Goal: Transaction & Acquisition: Purchase product/service

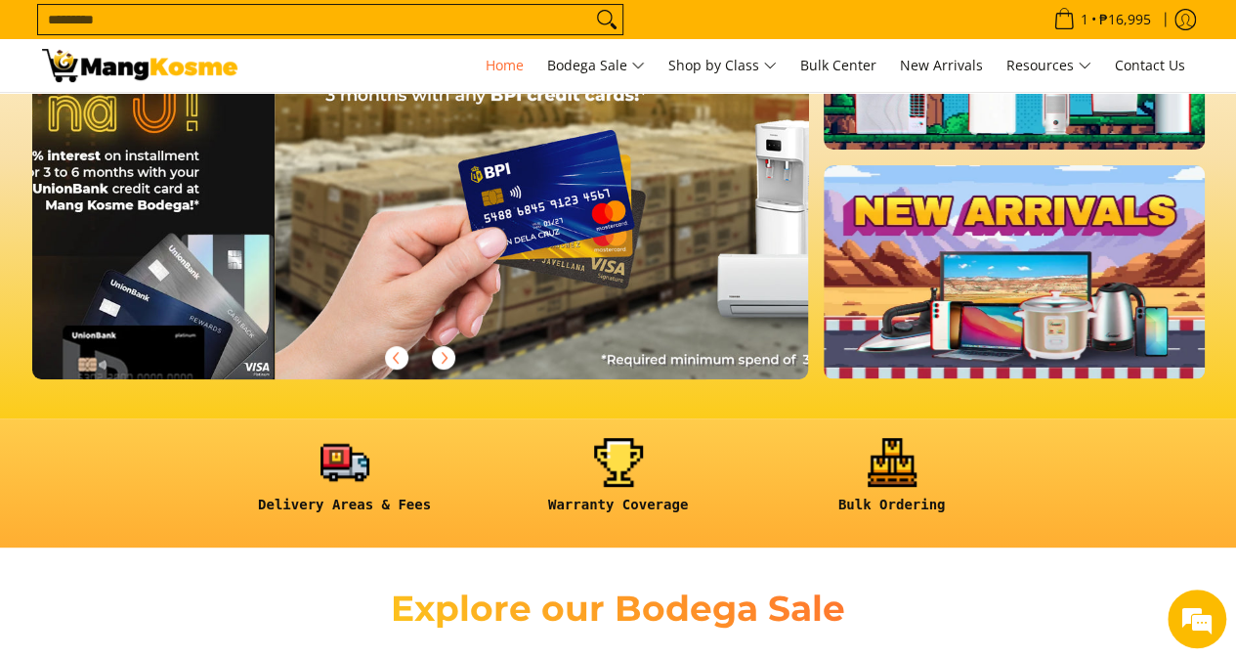
scroll to position [0, 1554]
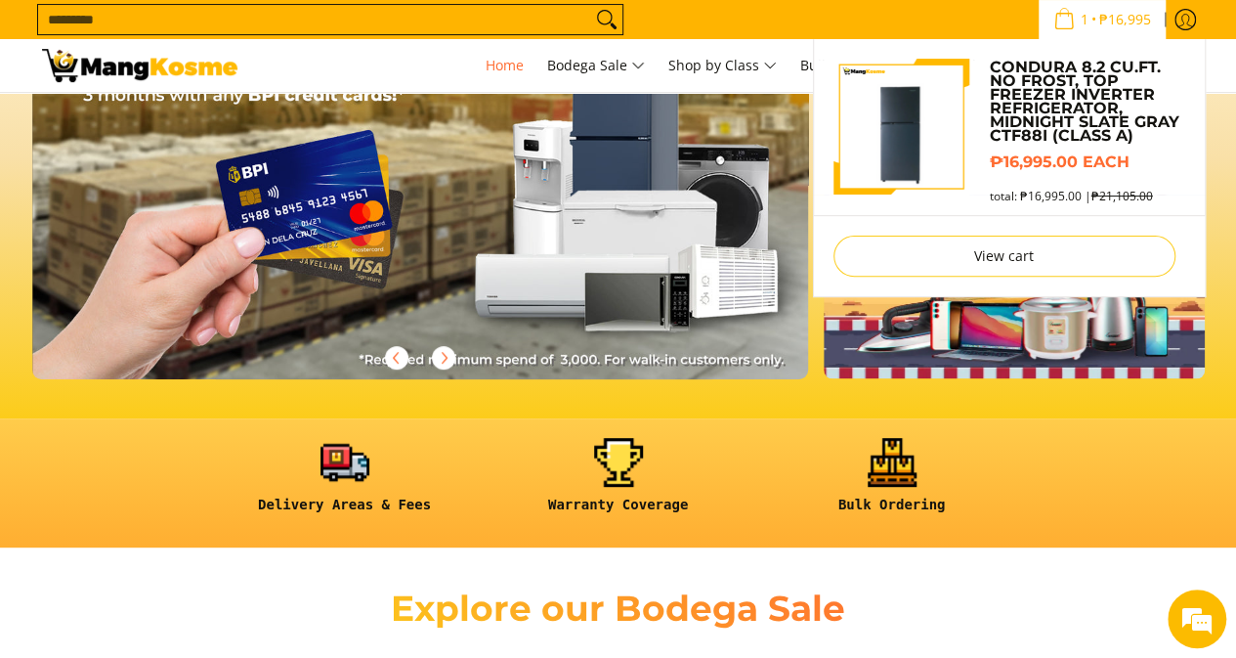
click at [1053, 8] on icon "Cart" at bounding box center [1063, 18] width 21 height 21
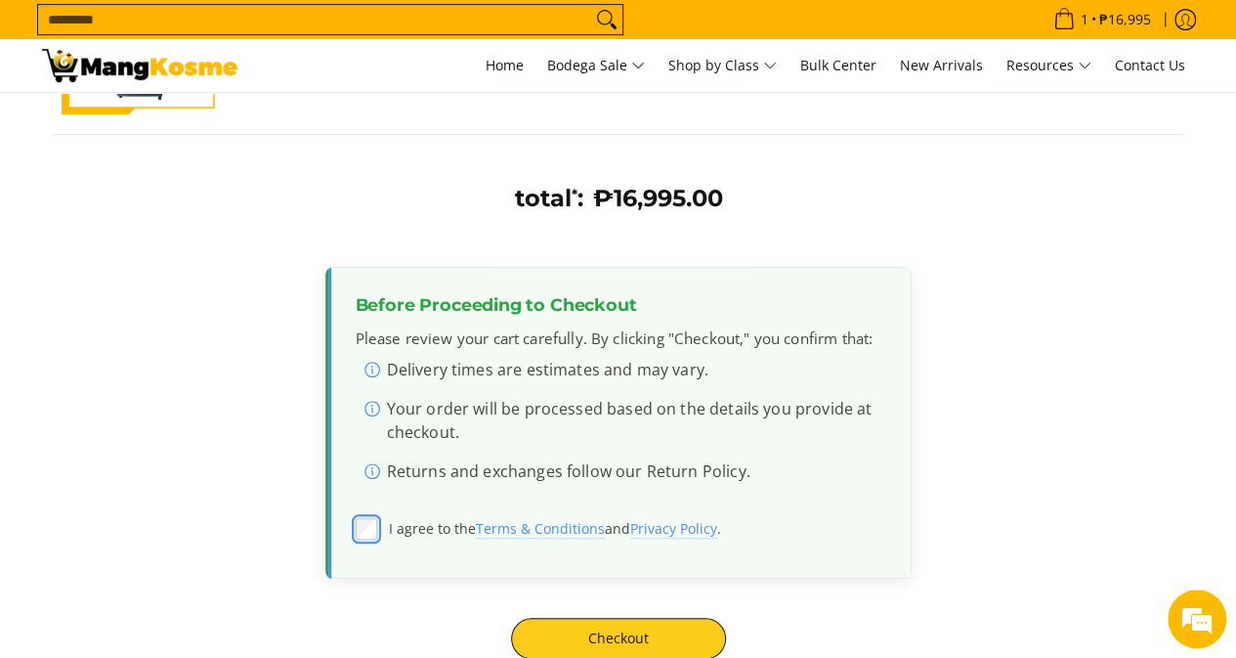
scroll to position [586, 0]
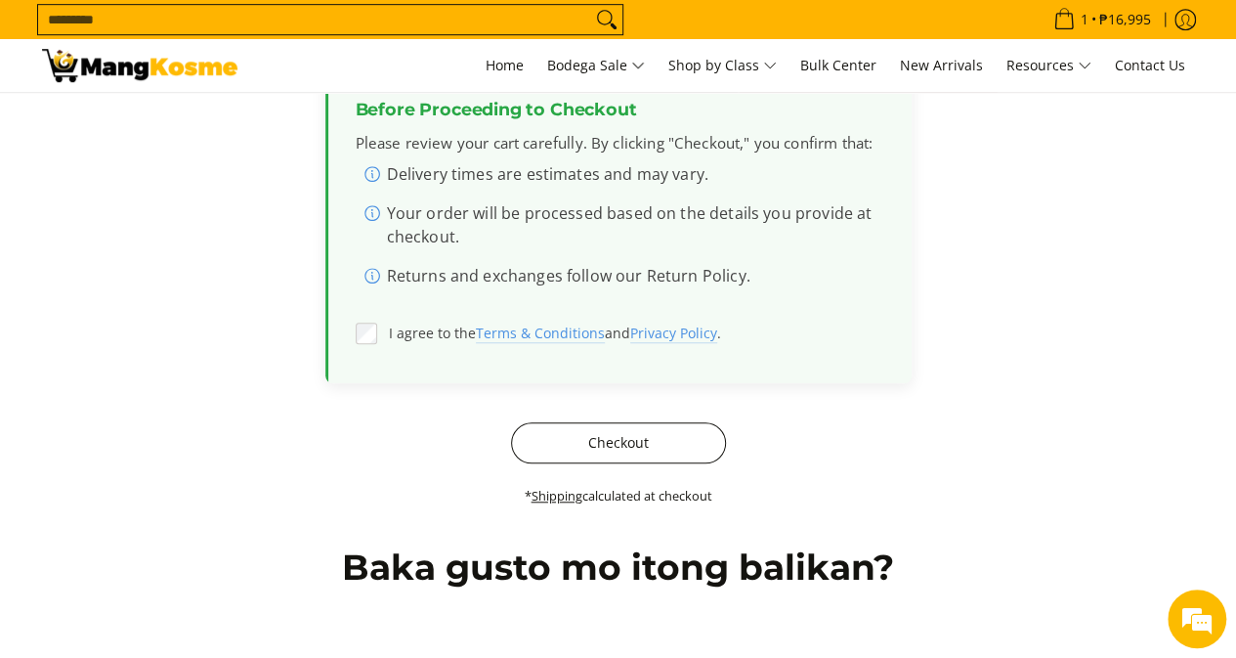
click at [608, 430] on button "Checkout" at bounding box center [618, 442] width 215 height 41
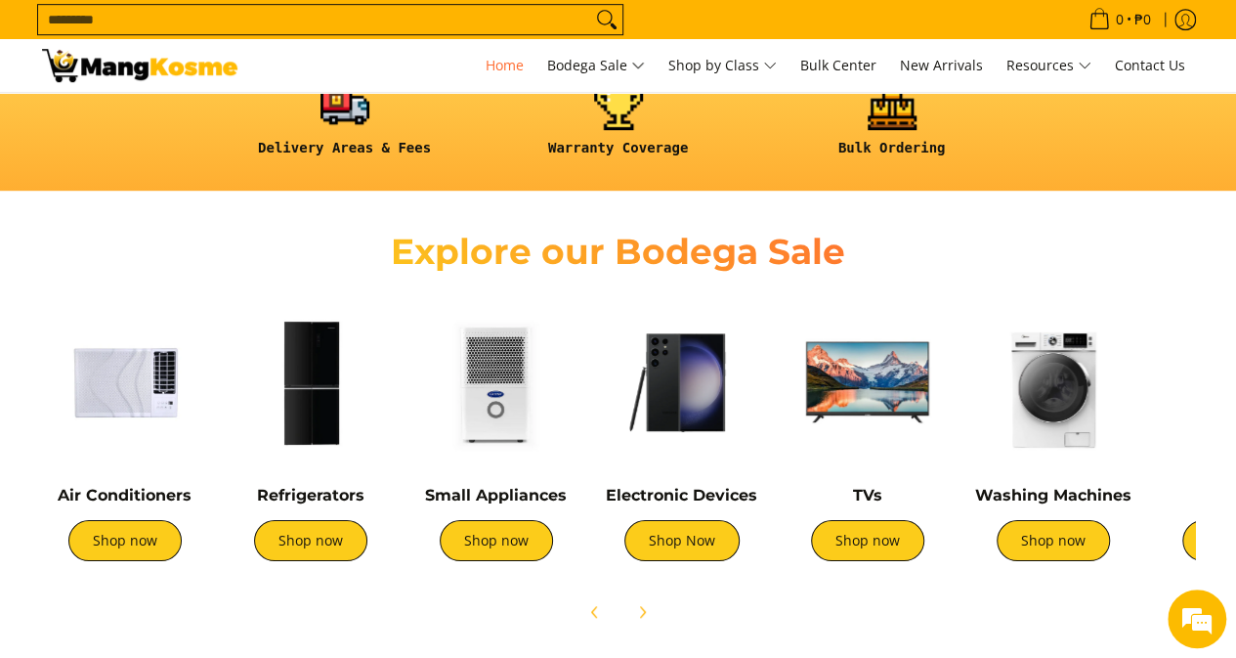
scroll to position [582, 0]
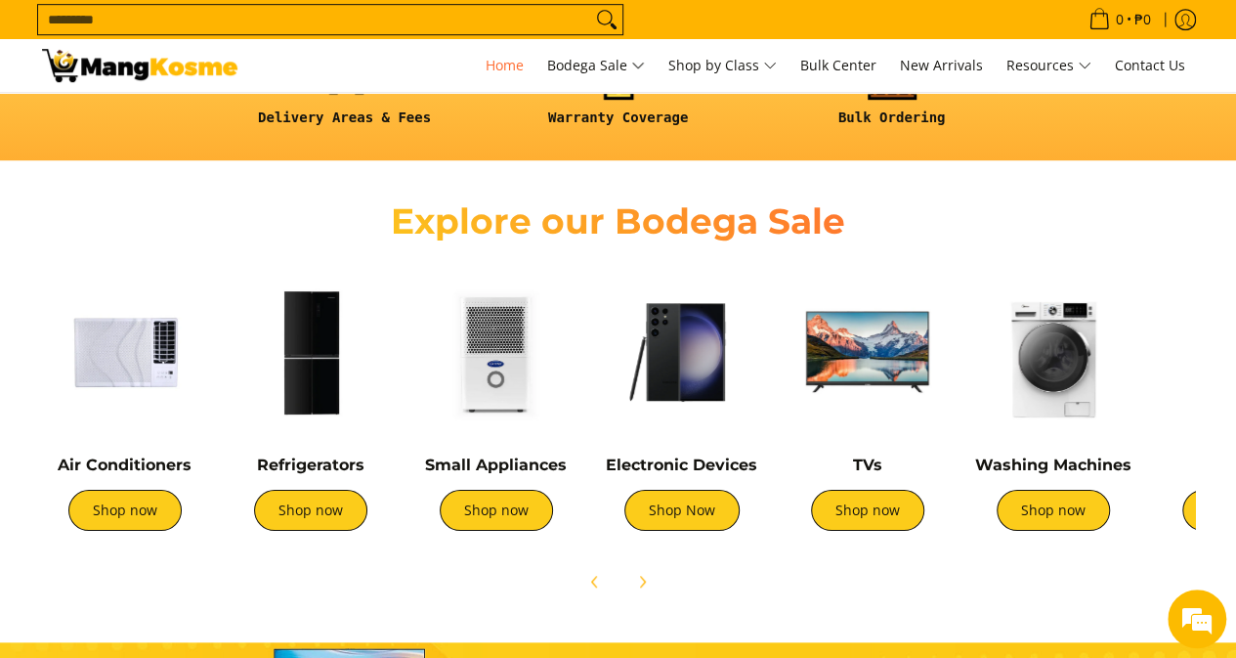
click at [289, 341] on img at bounding box center [311, 352] width 166 height 166
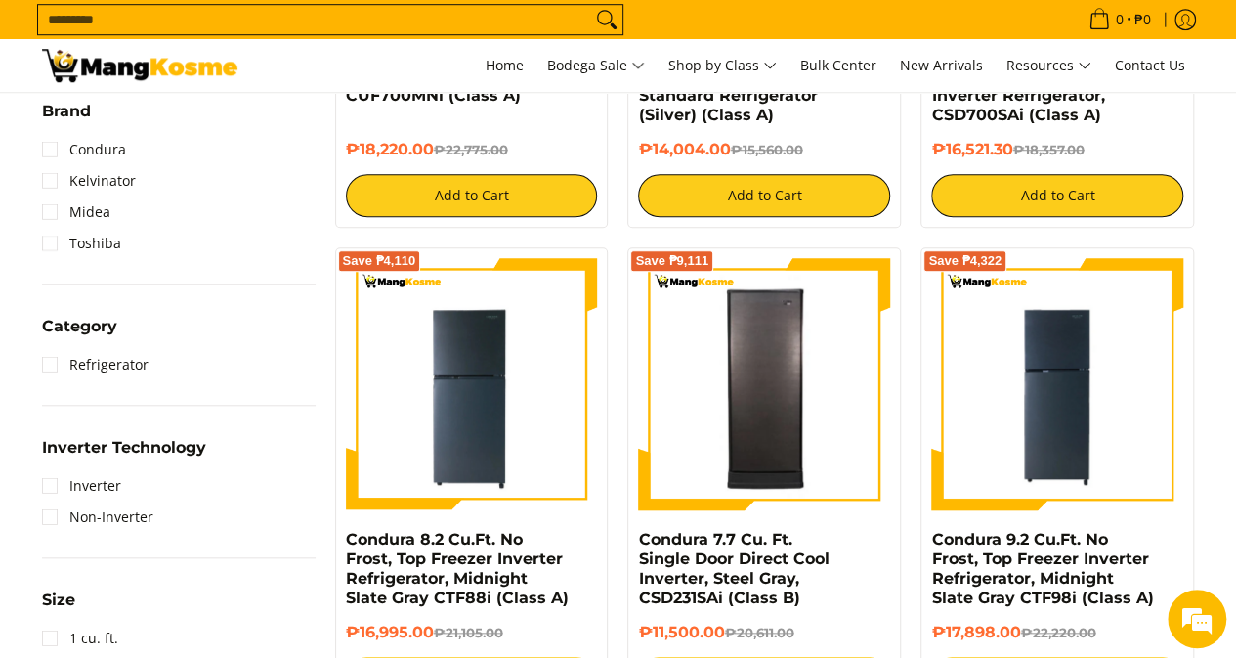
scroll to position [782, 0]
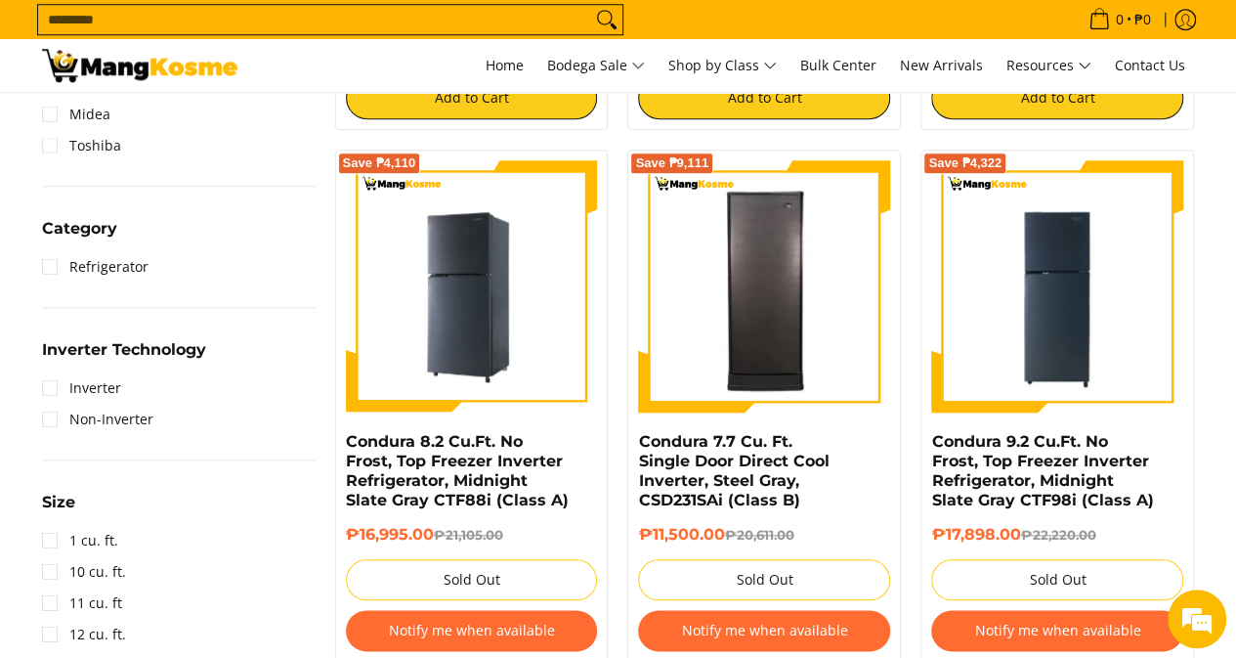
click at [519, 256] on img at bounding box center [472, 286] width 252 height 252
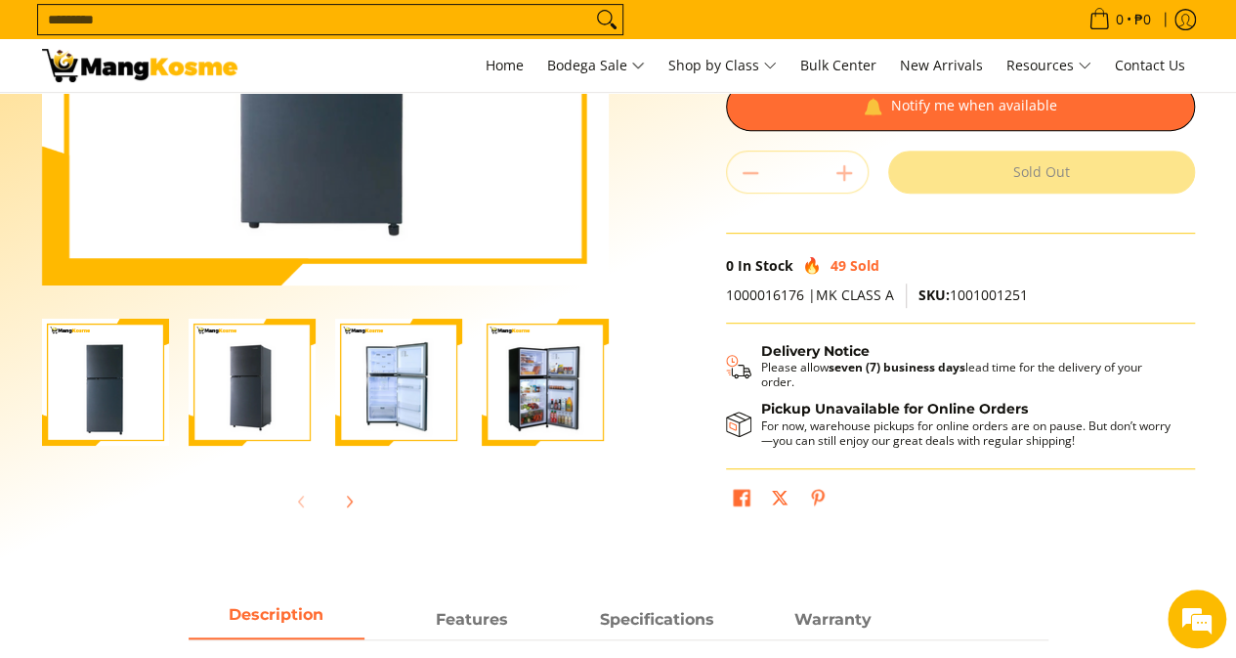
scroll to position [195, 0]
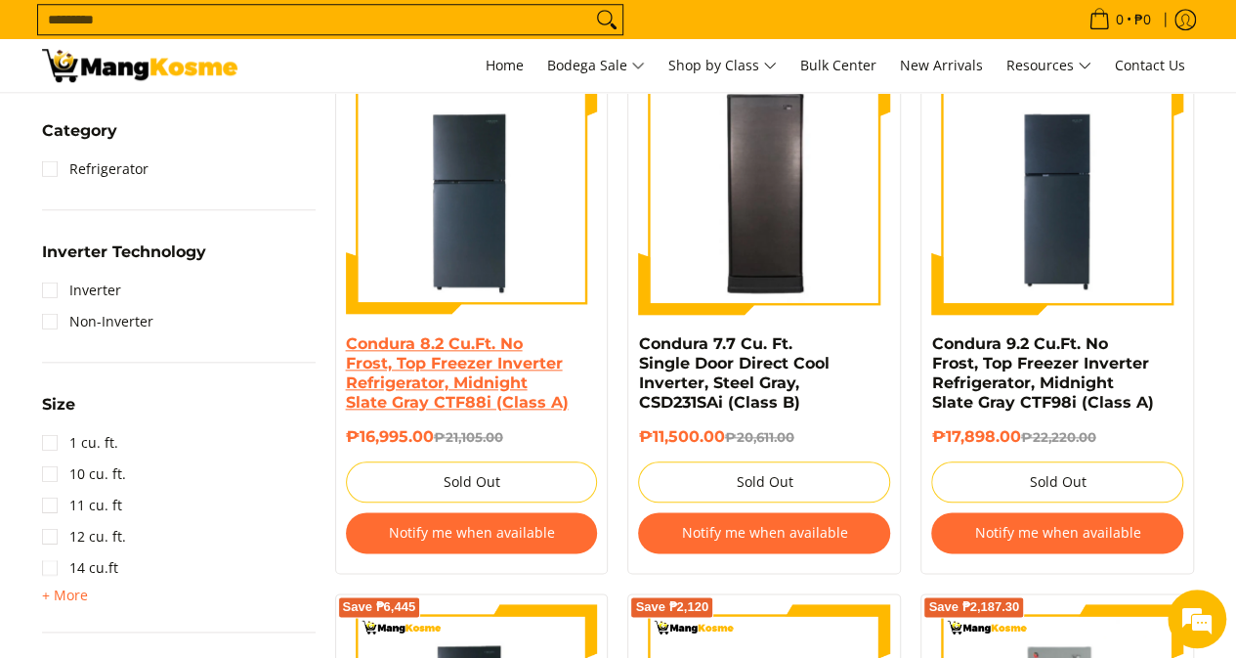
scroll to position [782, 0]
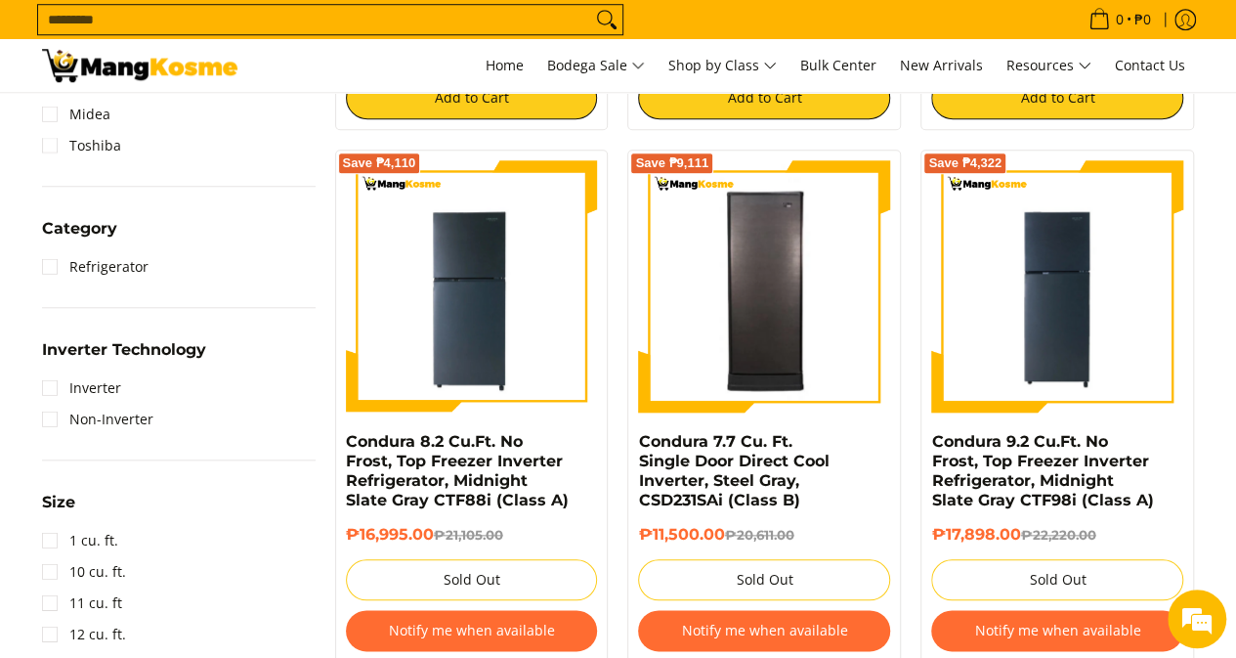
click at [376, 7] on input "Search..." at bounding box center [314, 19] width 553 height 29
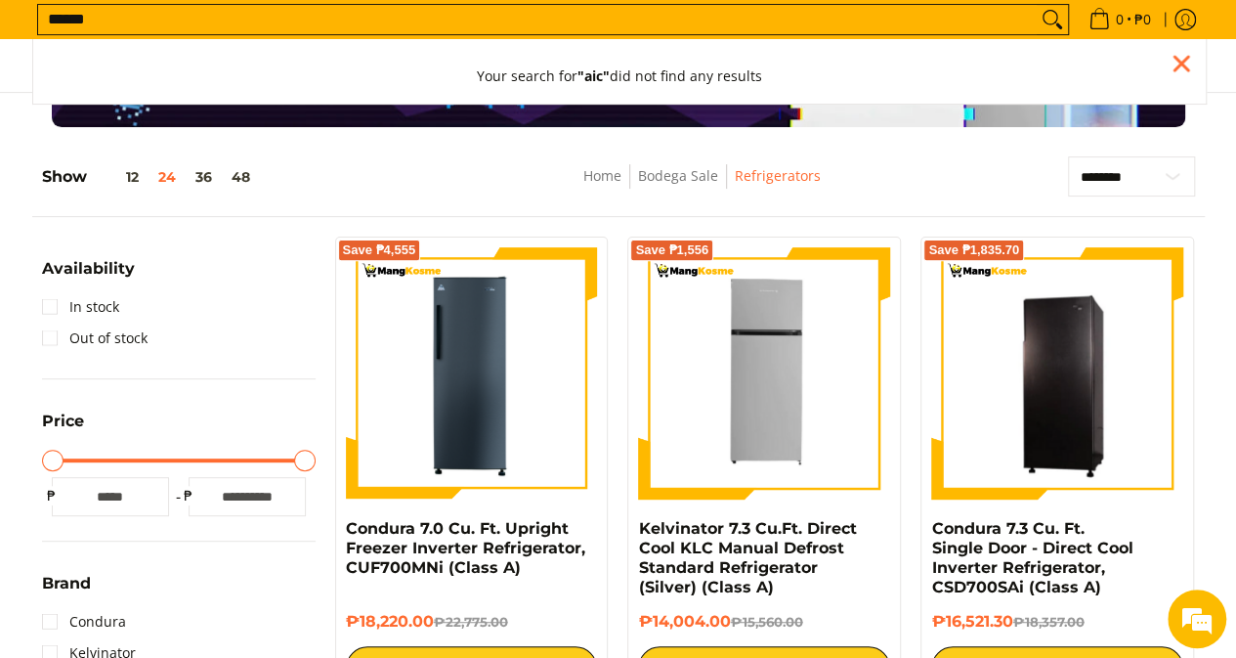
scroll to position [129, 0]
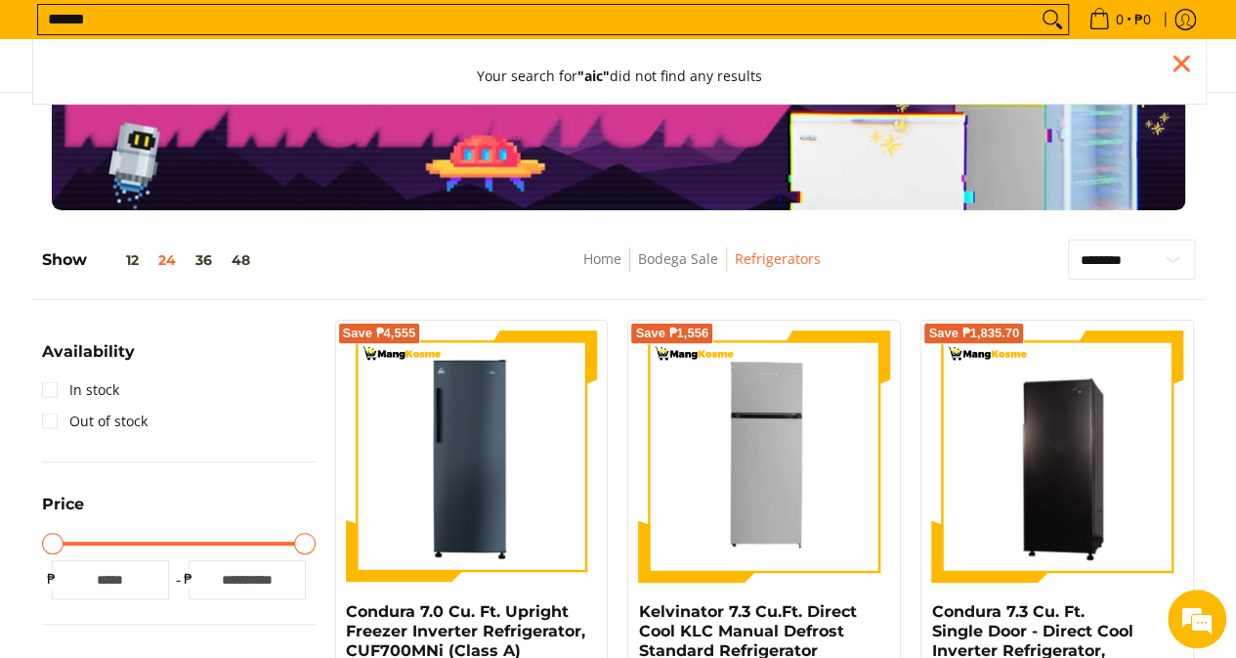
type input "******"
click at [1037, 5] on button "Search" at bounding box center [1052, 19] width 31 height 29
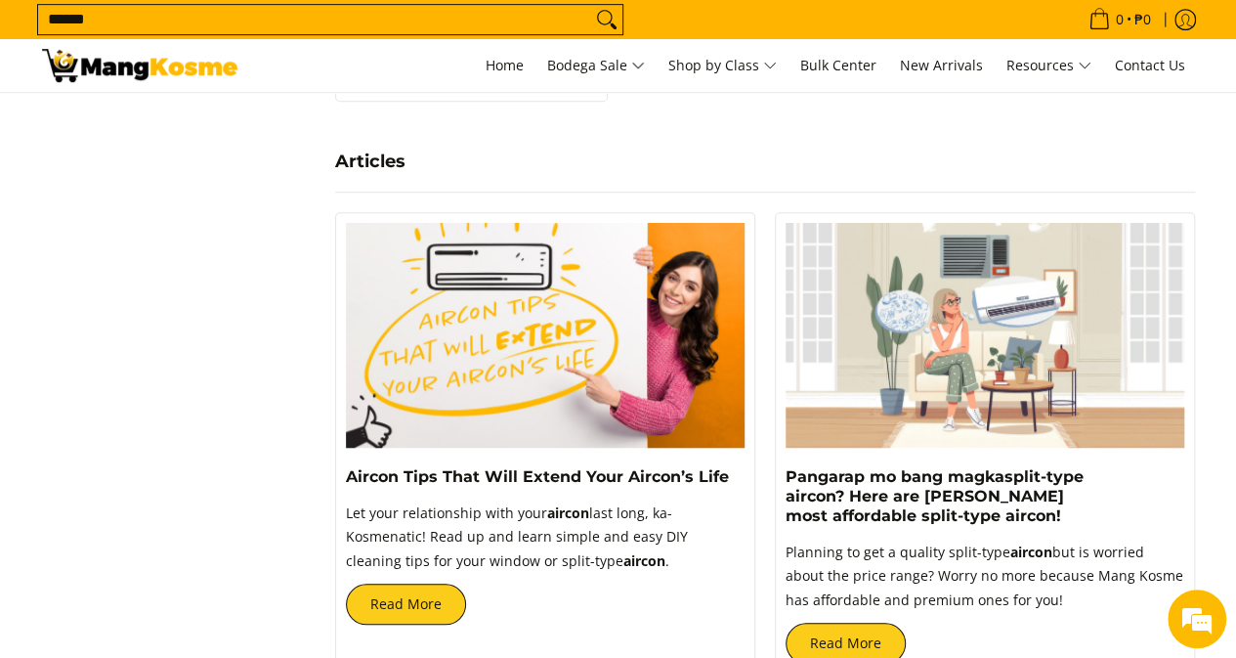
scroll to position [4398, 0]
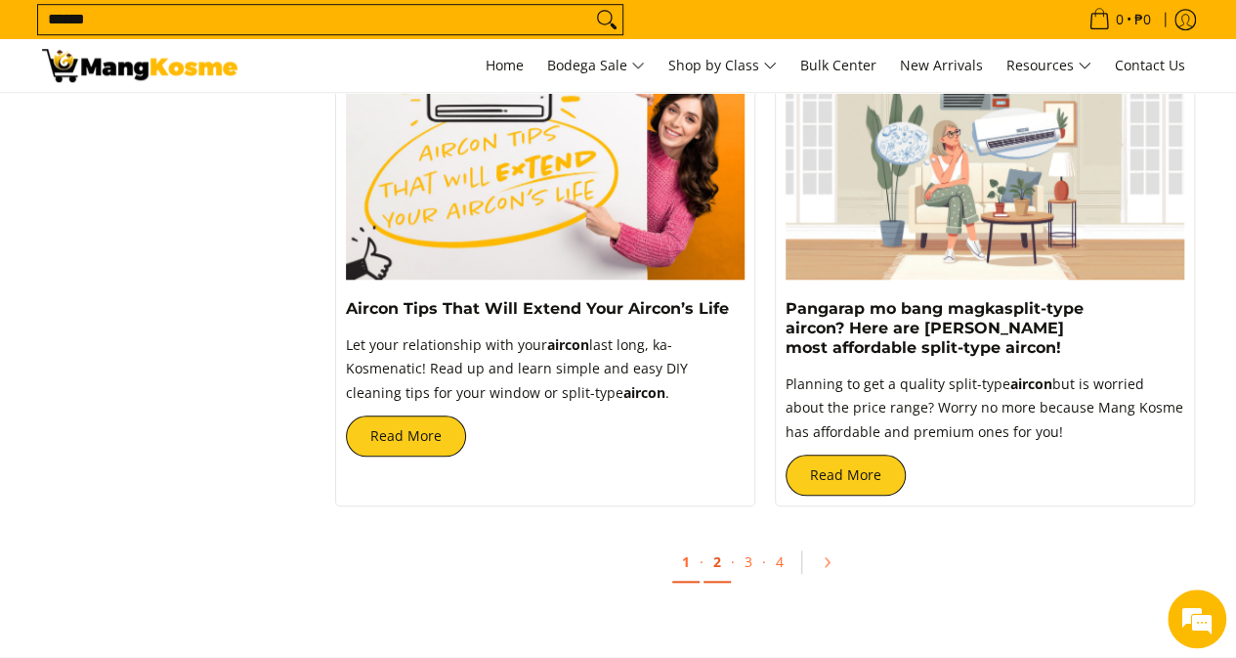
click at [723, 564] on link "2" at bounding box center [717, 562] width 27 height 40
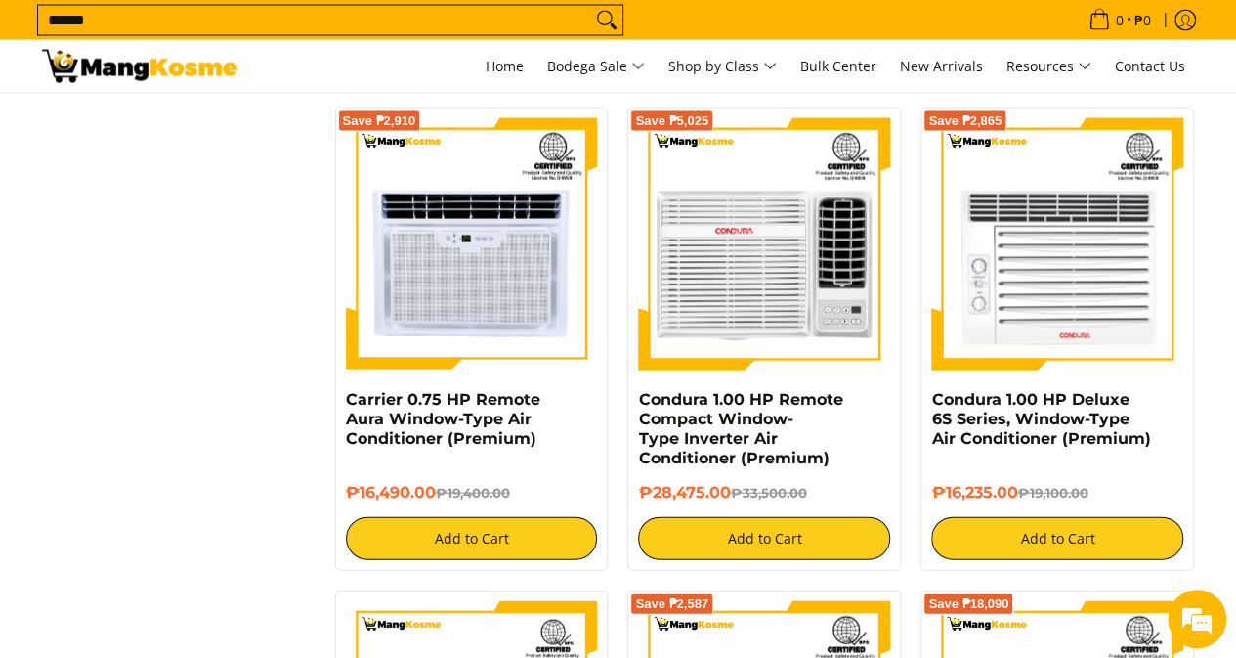
scroll to position [1857, 0]
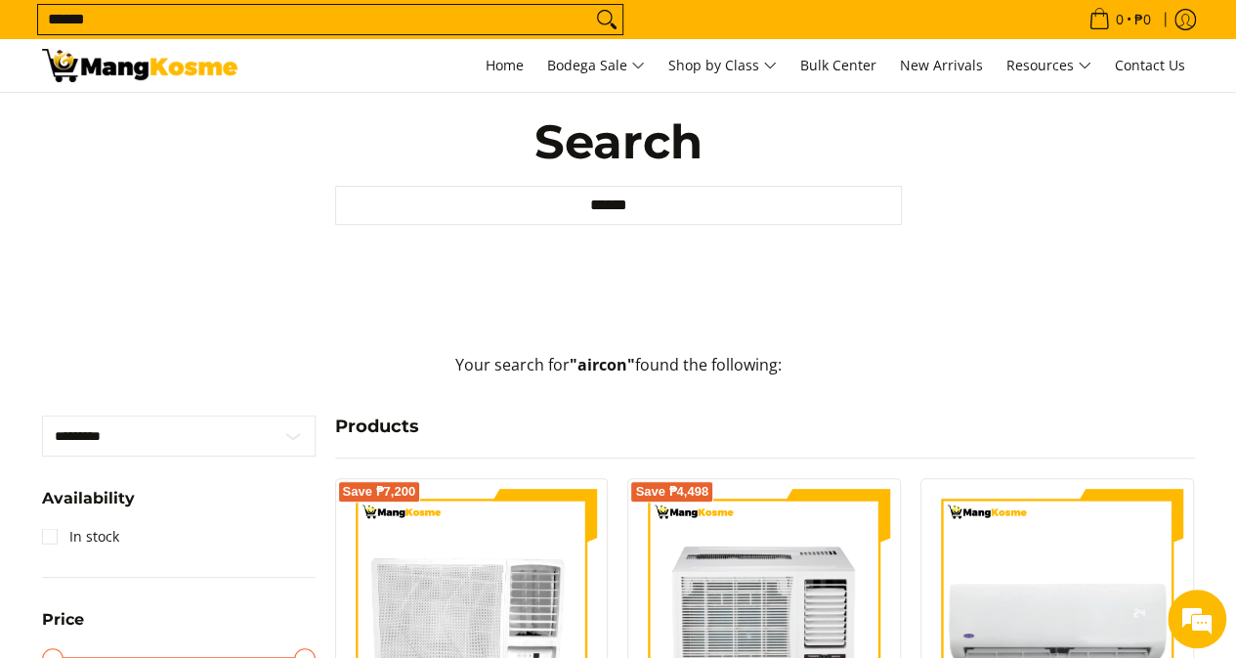
scroll to position [0, 0]
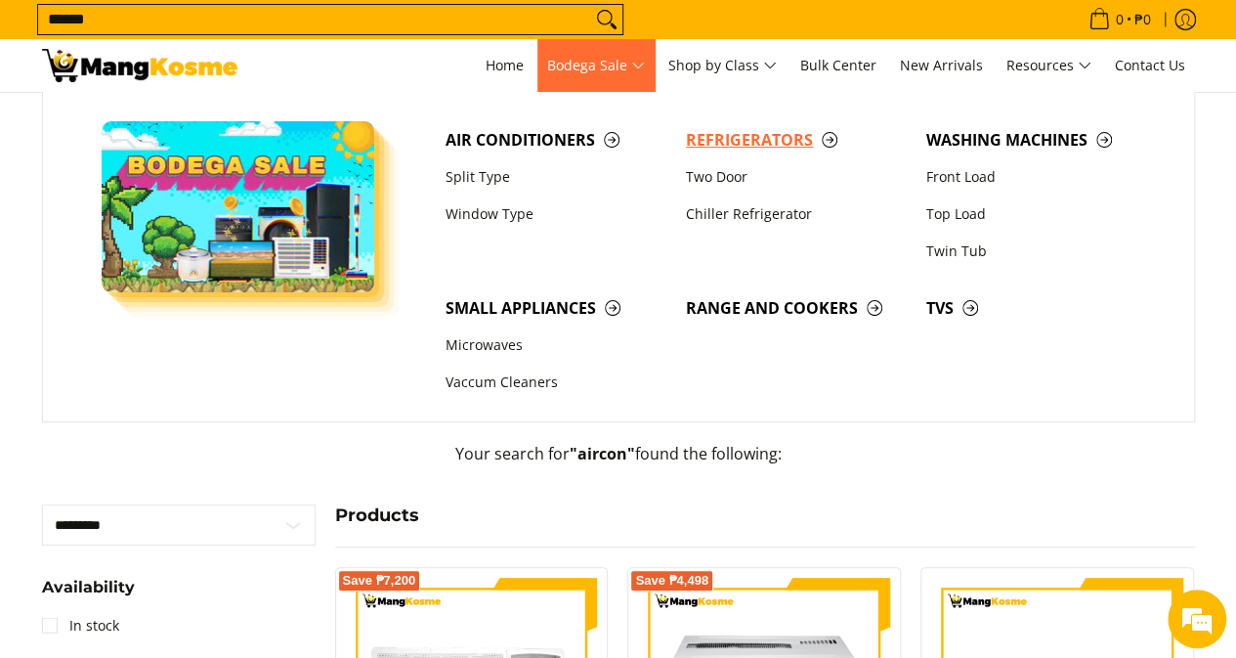
click at [715, 142] on span "Refrigerators" at bounding box center [796, 140] width 221 height 24
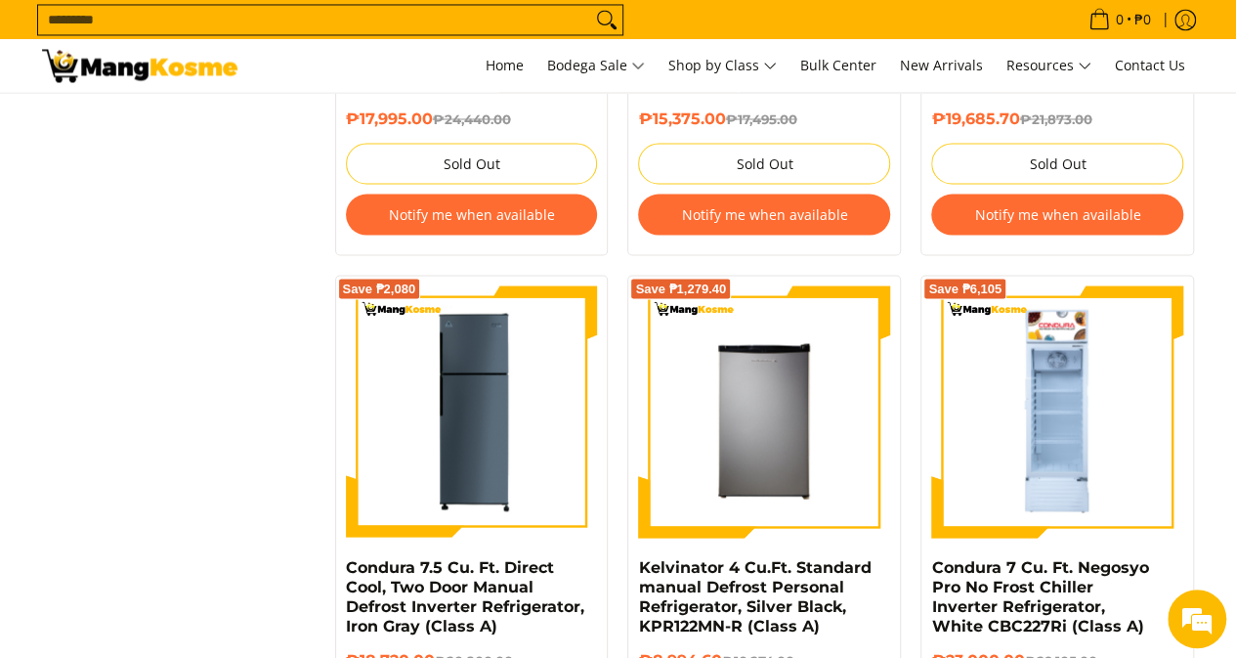
scroll to position [1857, 0]
